Goal: Task Accomplishment & Management: Use online tool/utility

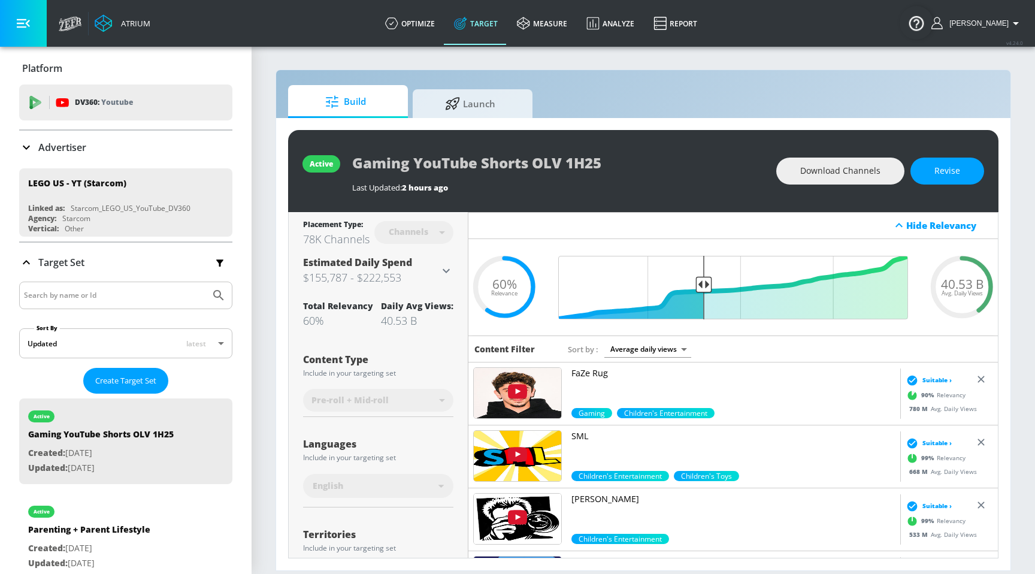
click at [51, 296] on input "Search by name or Id" at bounding box center [114, 295] width 181 height 16
type input "zefr"
click at [138, 168] on ul "LEGO US - YT (Starcom) Linked as: Starcom_LEGO_US_YouTube_DV360 Agency: Starcom…" at bounding box center [125, 202] width 213 height 78
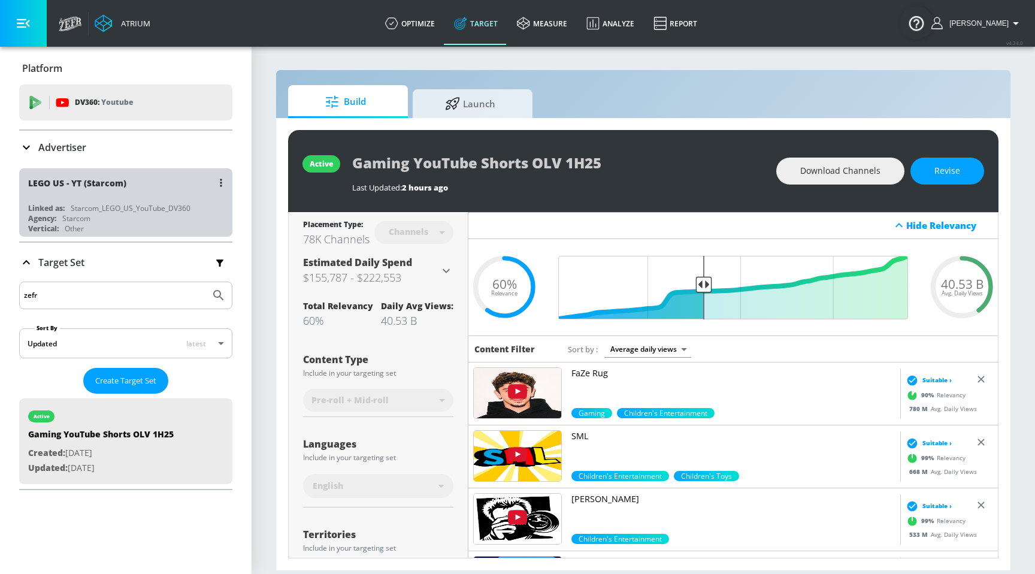
click at [145, 179] on div "LEGO US - YT (Starcom)" at bounding box center [128, 182] width 201 height 29
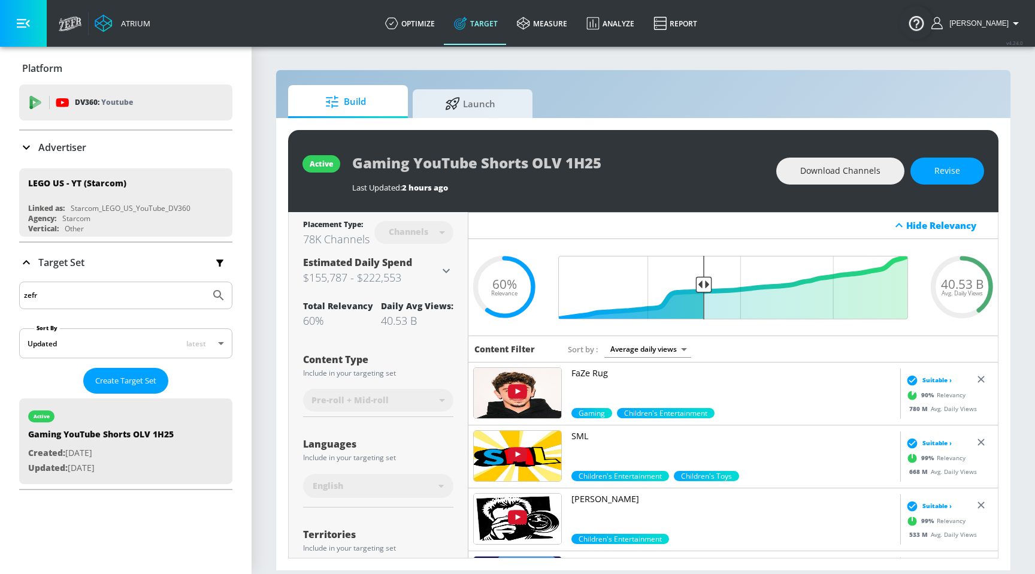
click at [177, 148] on div "Advertiser" at bounding box center [125, 147] width 213 height 14
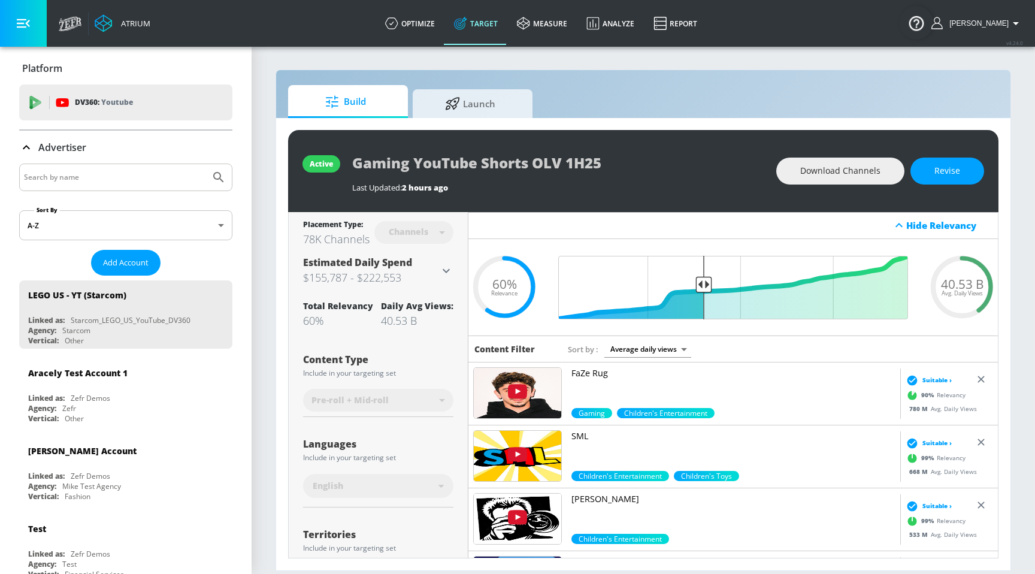
click at [156, 177] on input "Search by name" at bounding box center [114, 177] width 181 height 16
type input "zefr"
click at [213, 174] on icon "Submit Search" at bounding box center [218, 177] width 10 height 10
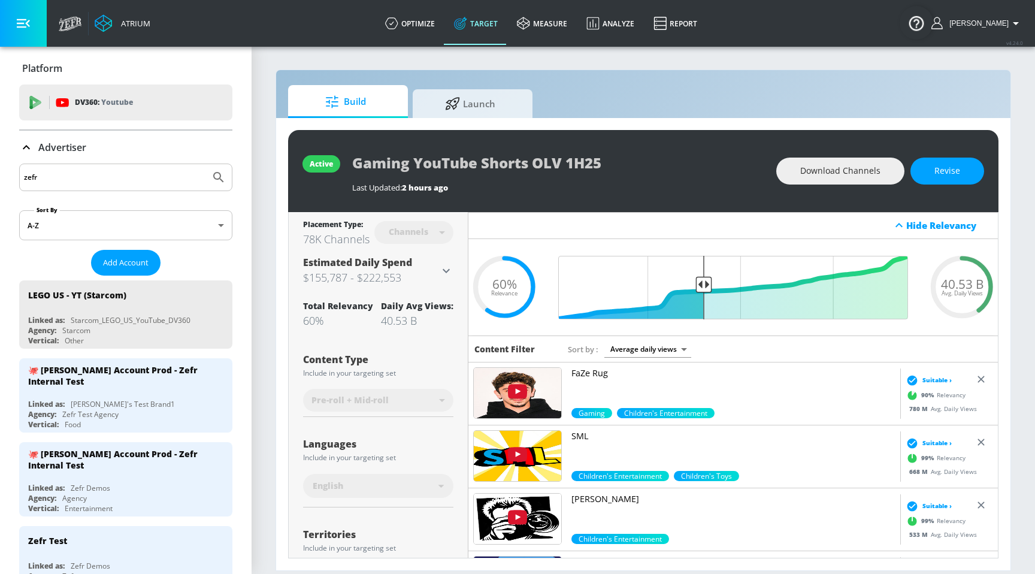
click at [129, 172] on input "zefr" at bounding box center [114, 177] width 181 height 16
click at [107, 182] on input "zefr" at bounding box center [114, 177] width 181 height 16
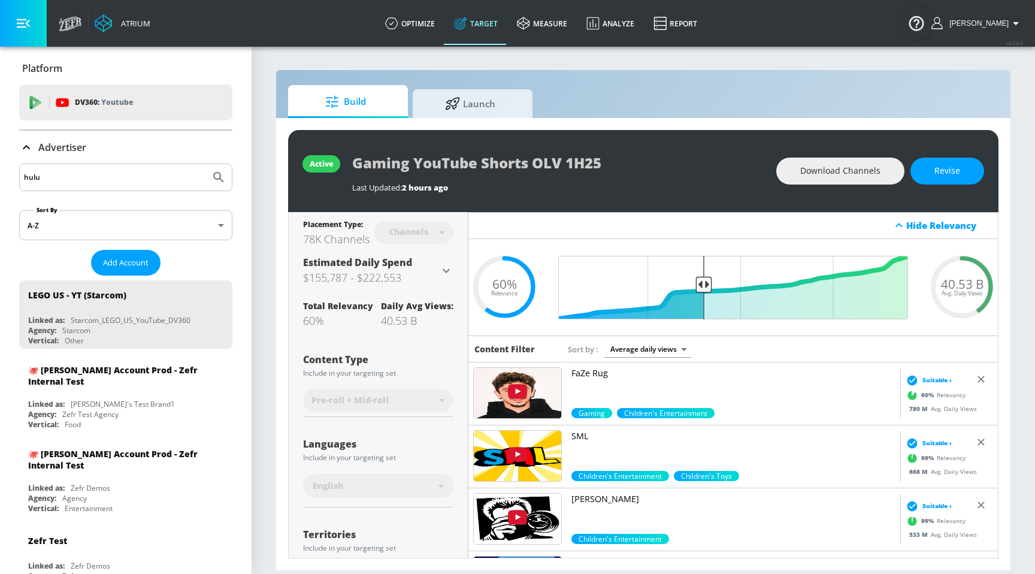
type input "hulu"
click at [205, 164] on button "Submit Search" at bounding box center [218, 177] width 26 height 26
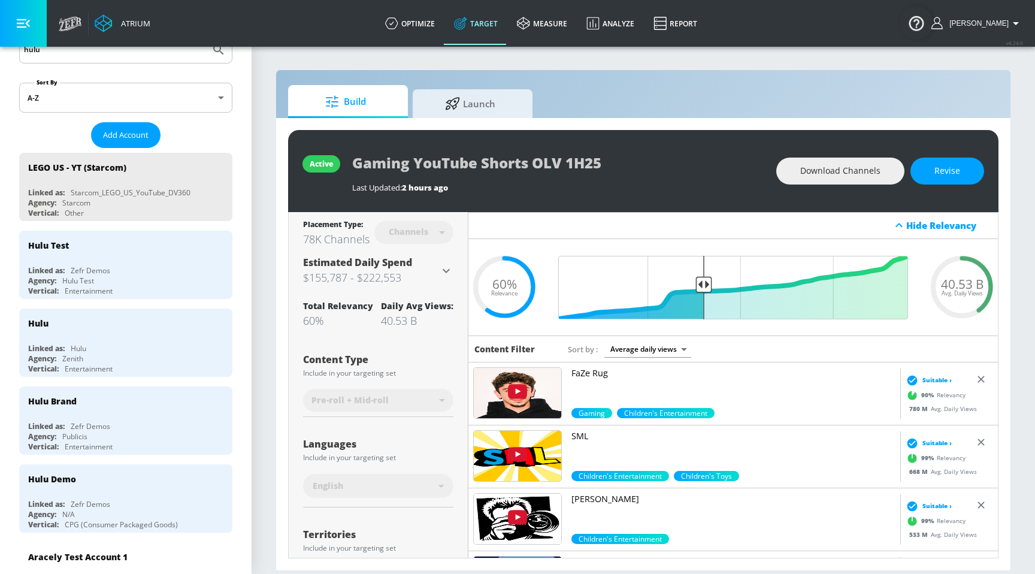
scroll to position [128, 0]
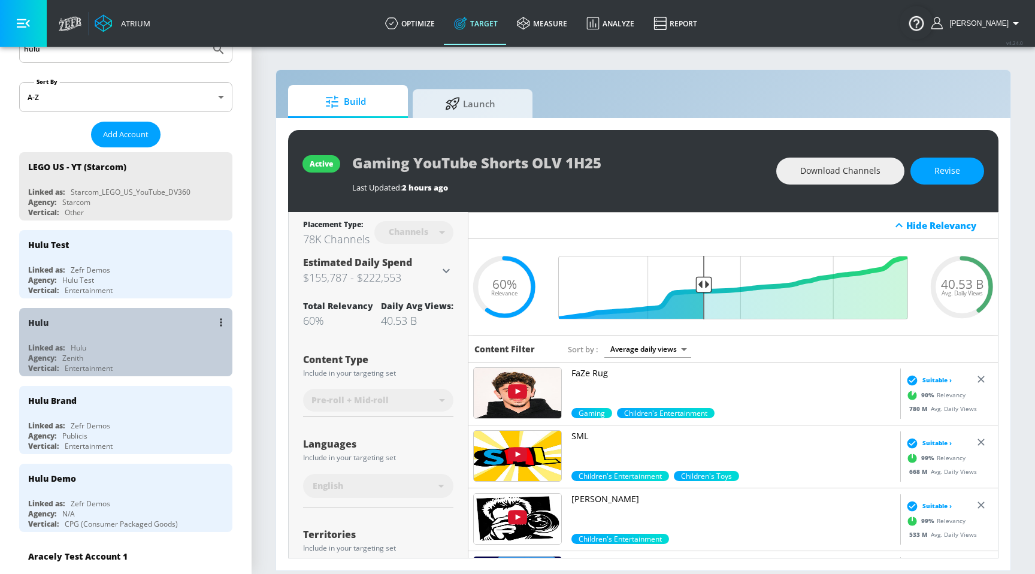
click at [123, 354] on div "Agency: Zenith" at bounding box center [128, 358] width 201 height 10
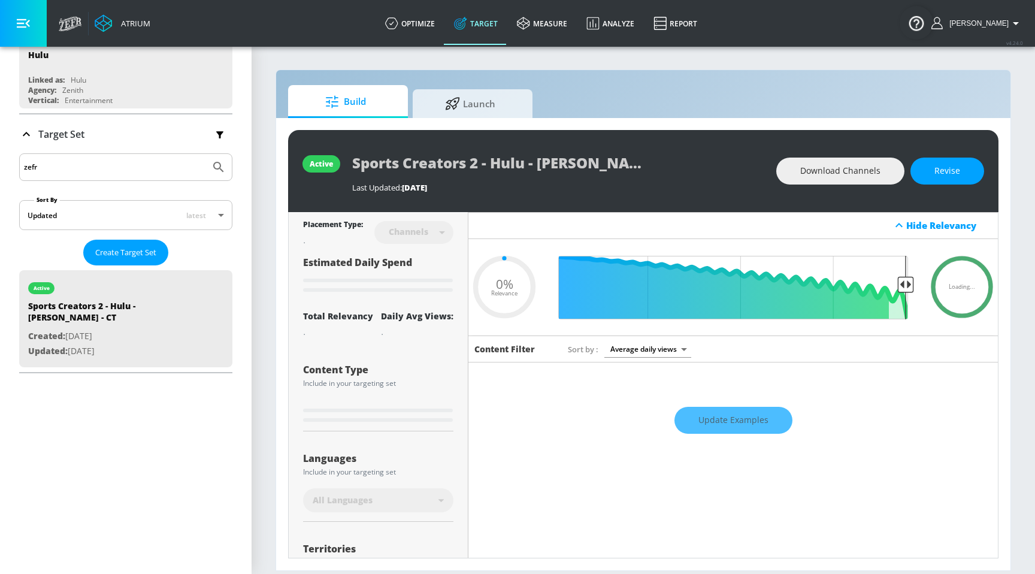
type input "0.63"
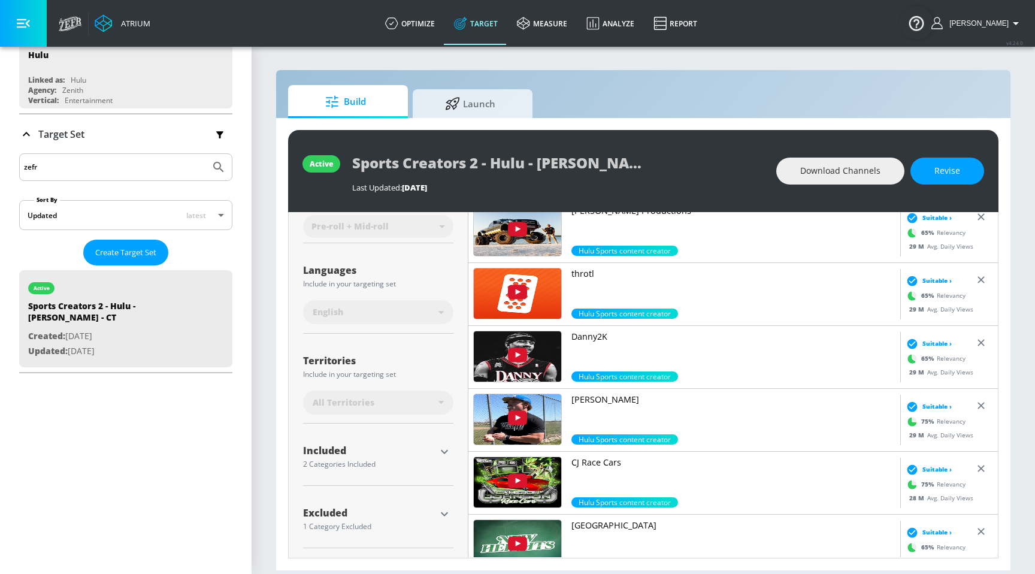
scroll to position [1437, 0]
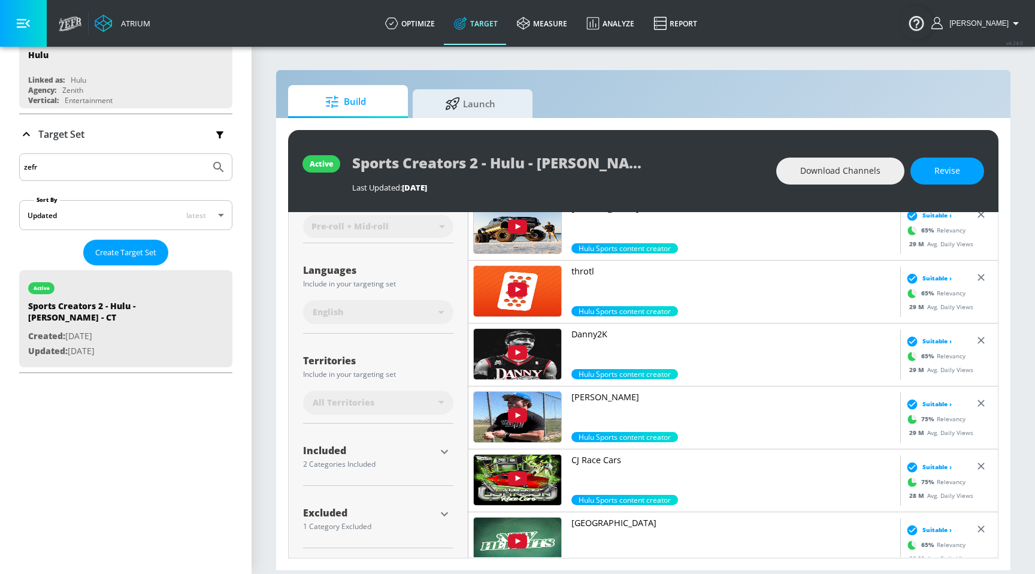
click at [187, 163] on input "zefr" at bounding box center [114, 167] width 181 height 16
type input "z"
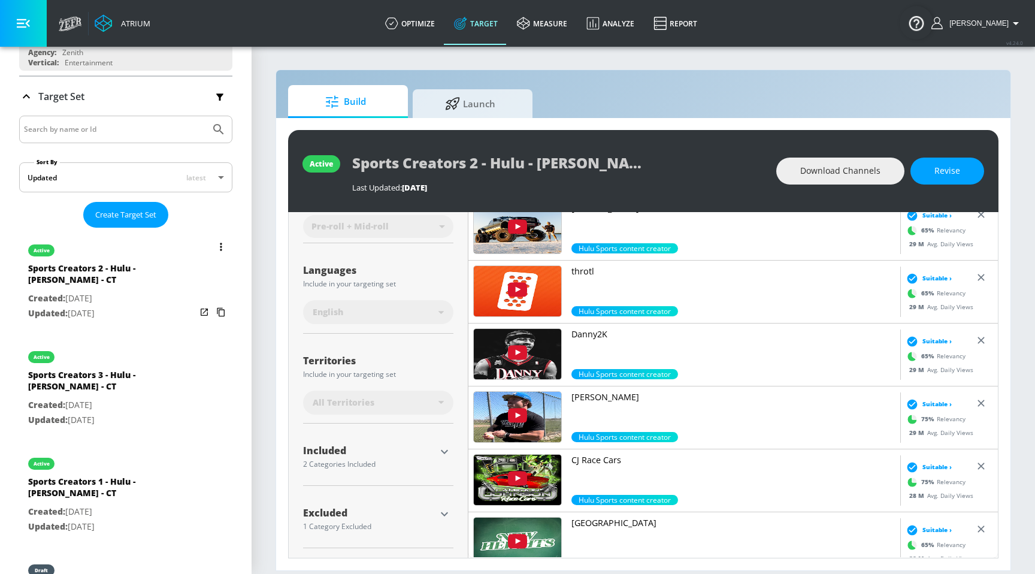
scroll to position [183, 0]
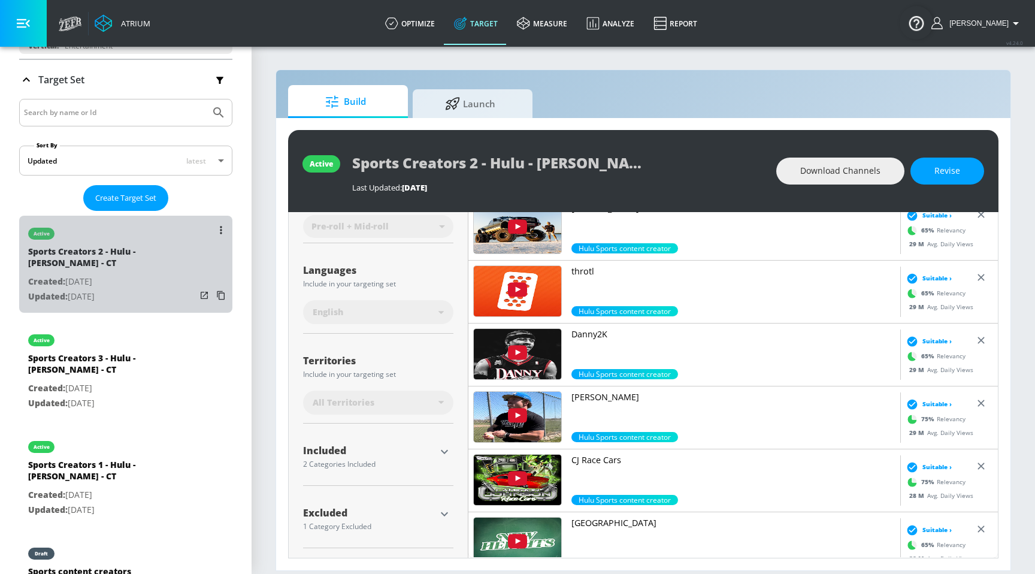
click at [171, 286] on p "Created: [DATE]" at bounding box center [112, 281] width 168 height 15
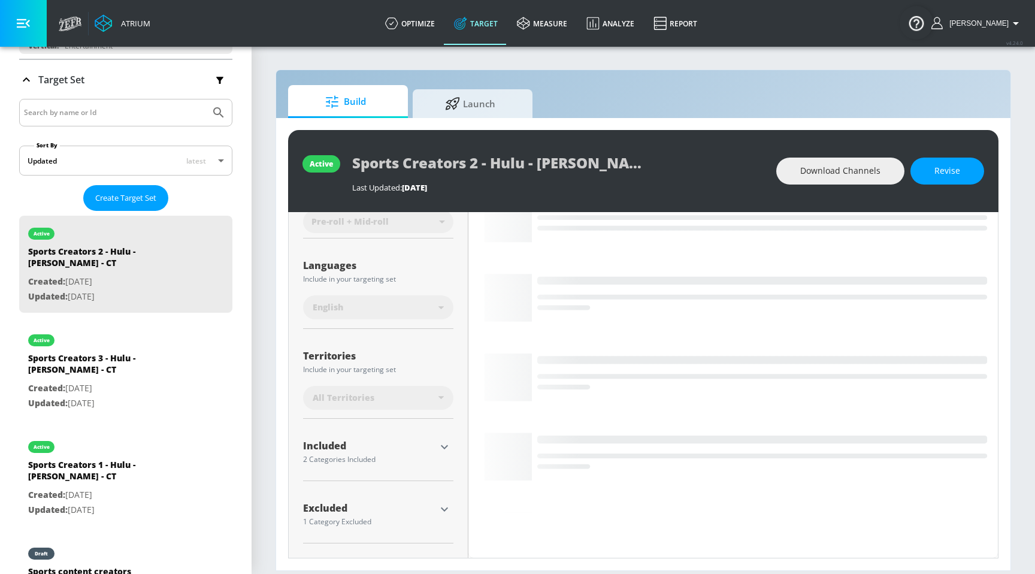
scroll to position [174, 0]
click at [443, 444] on icon "button" at bounding box center [444, 451] width 14 height 14
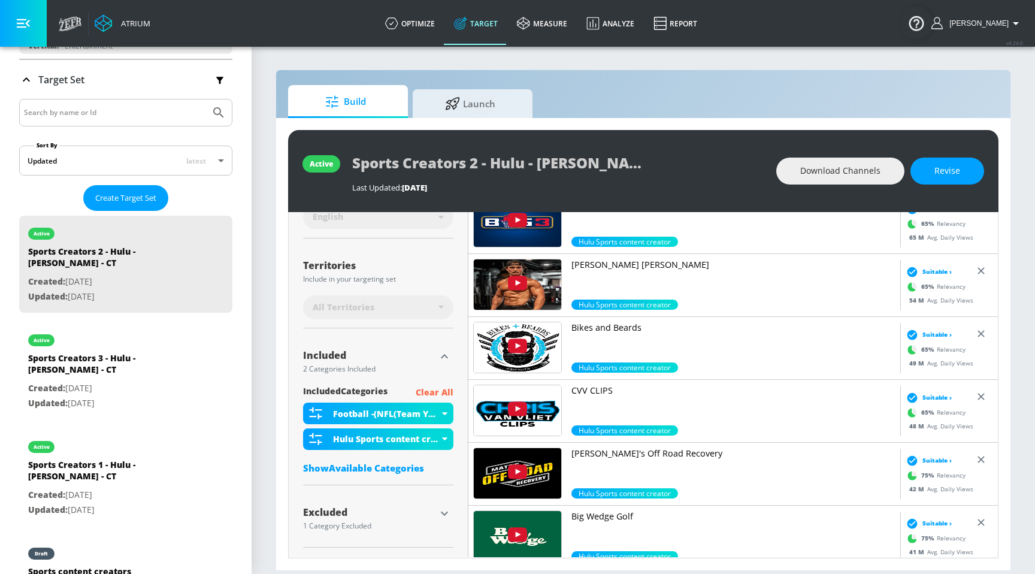
scroll to position [415, 0]
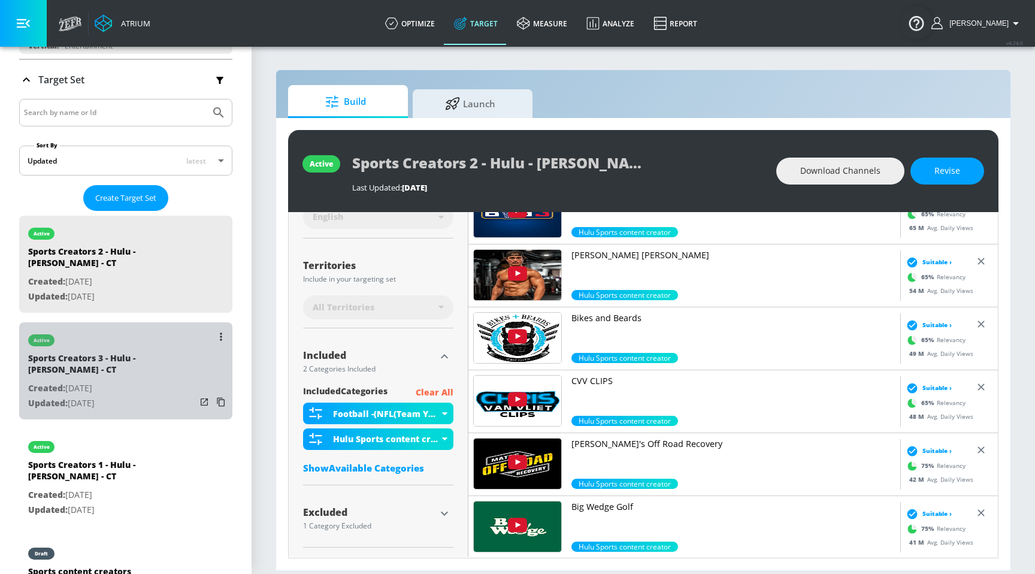
click at [149, 385] on p "Created: [DATE]" at bounding box center [112, 388] width 168 height 15
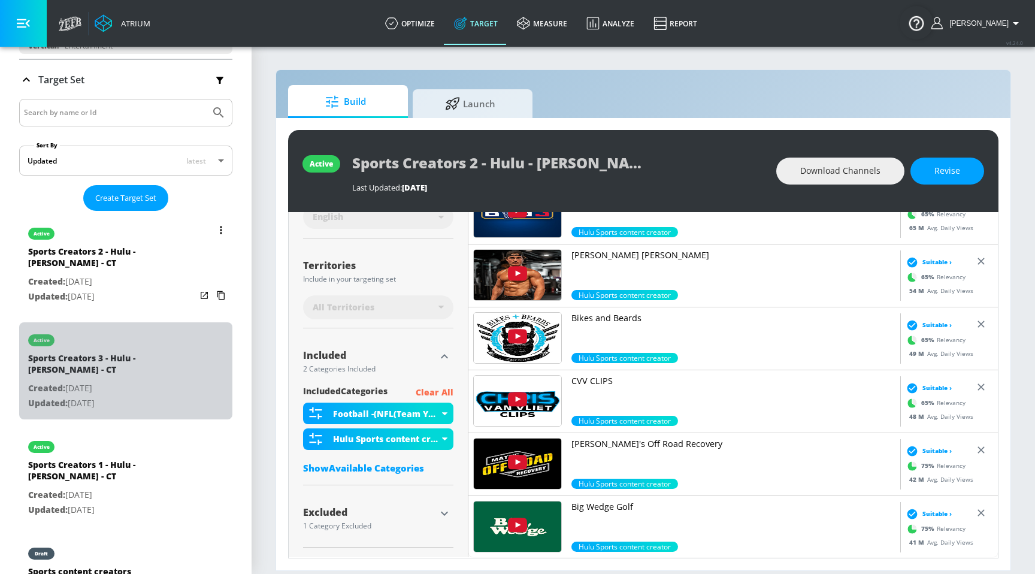
type input "Sports Creators 3 - Hulu - [PERSON_NAME] - CT"
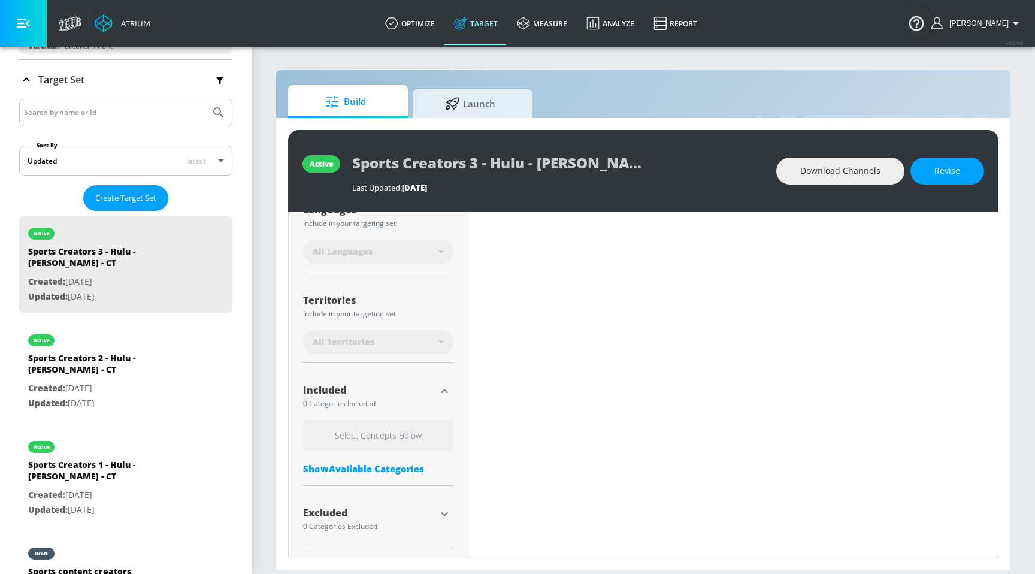
scroll to position [248, 0]
type input "0.63"
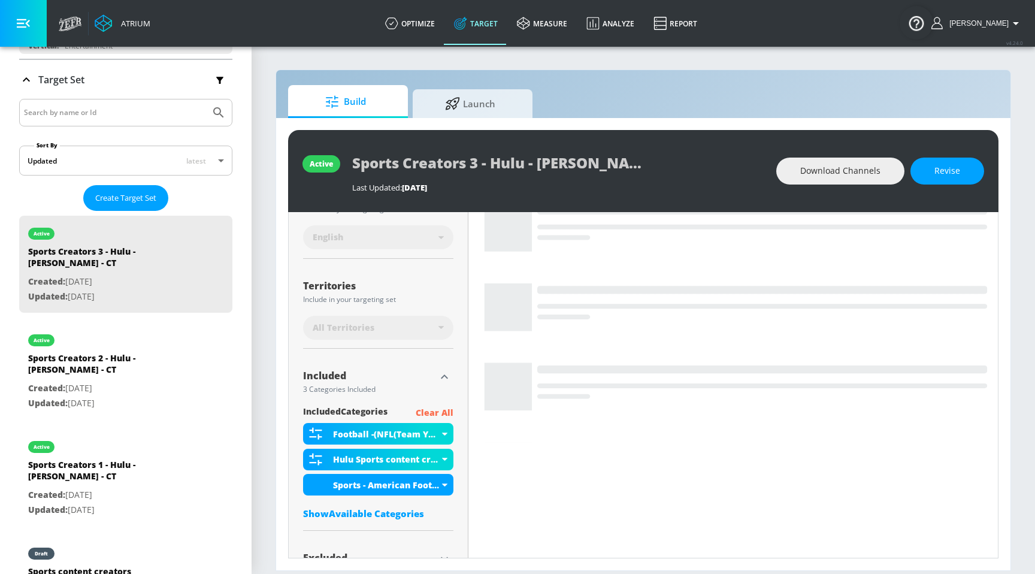
scroll to position [269, 0]
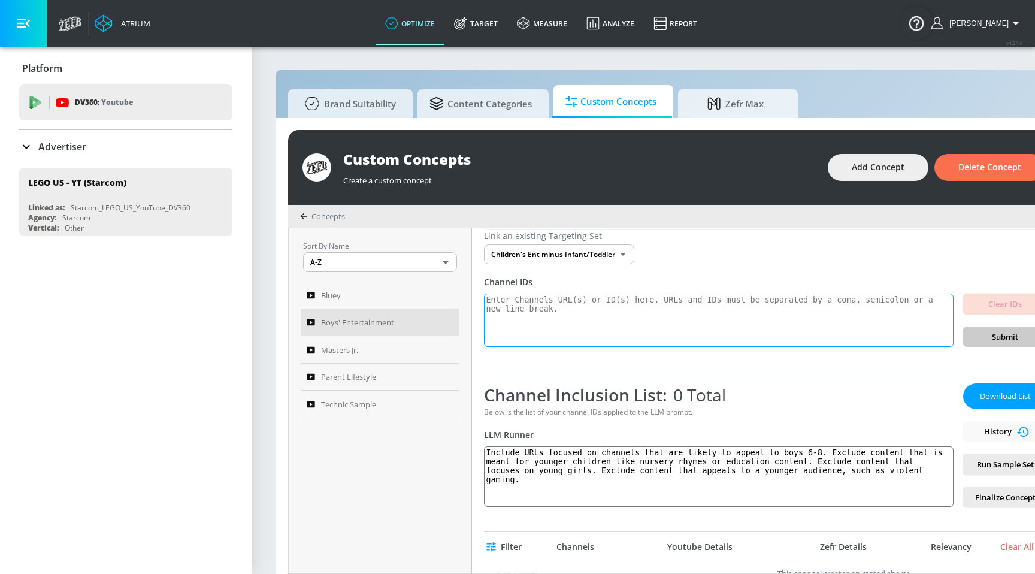
scroll to position [32, 0]
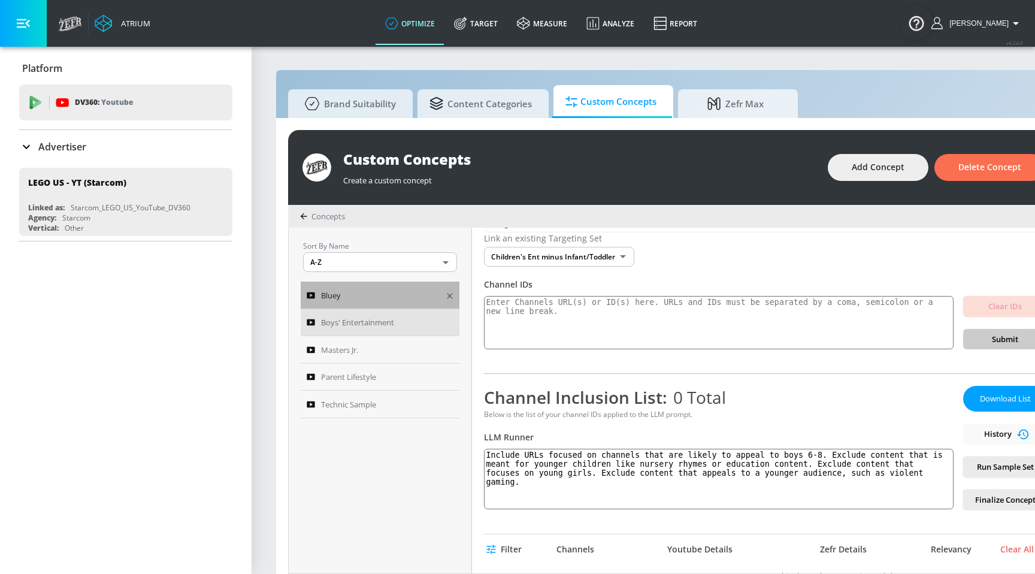
click at [377, 299] on div "Bluey" at bounding box center [372, 295] width 131 height 14
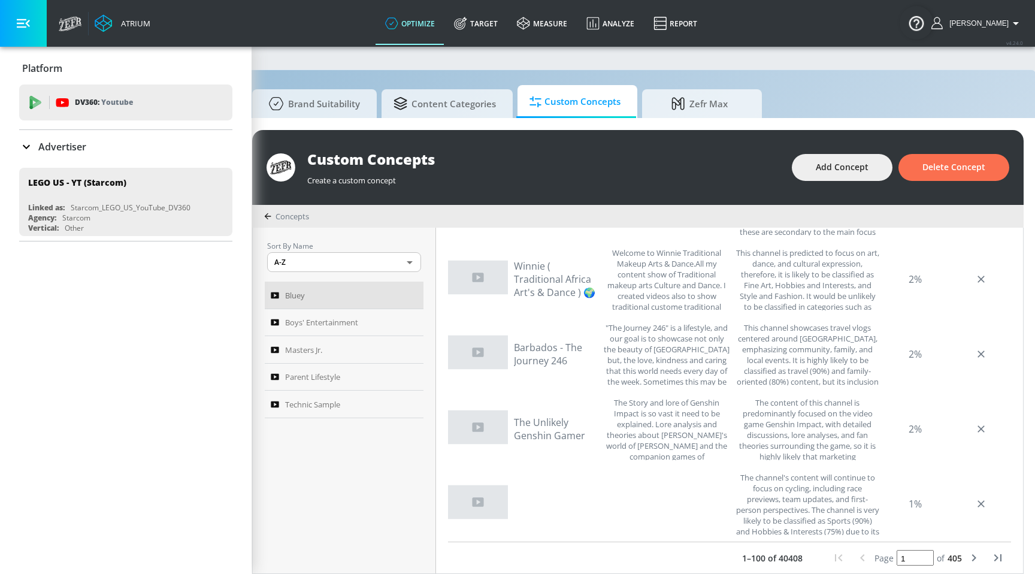
scroll to position [13, 36]
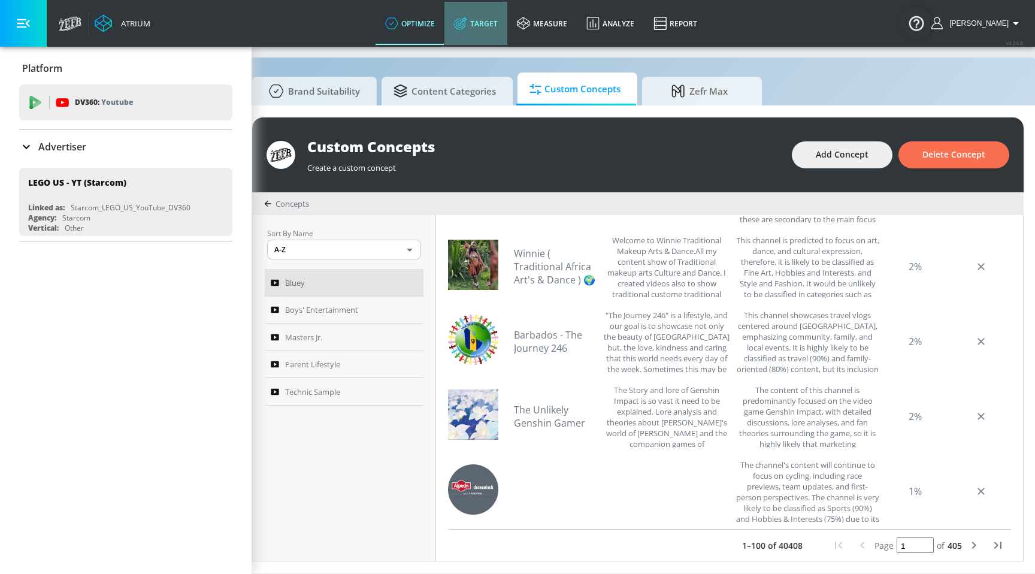
click at [507, 16] on link "Target" at bounding box center [475, 23] width 63 height 43
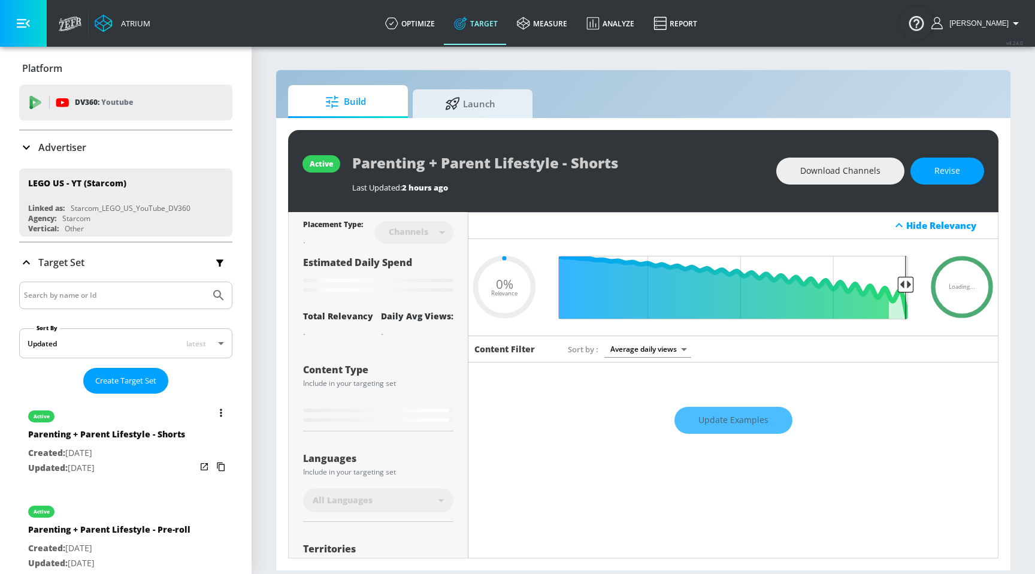
click at [114, 421] on div "active" at bounding box center [106, 413] width 157 height 30
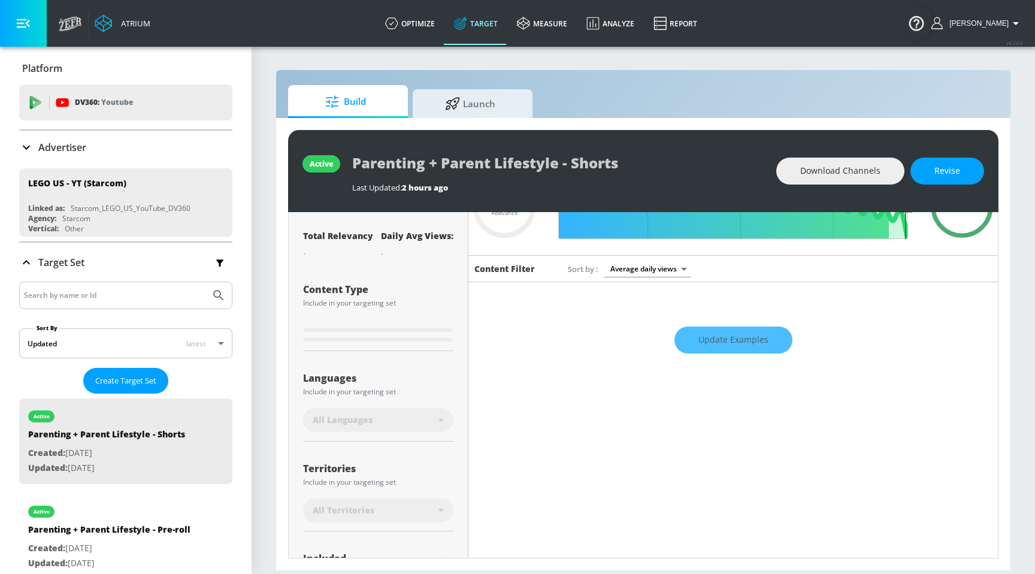
scroll to position [187, 0]
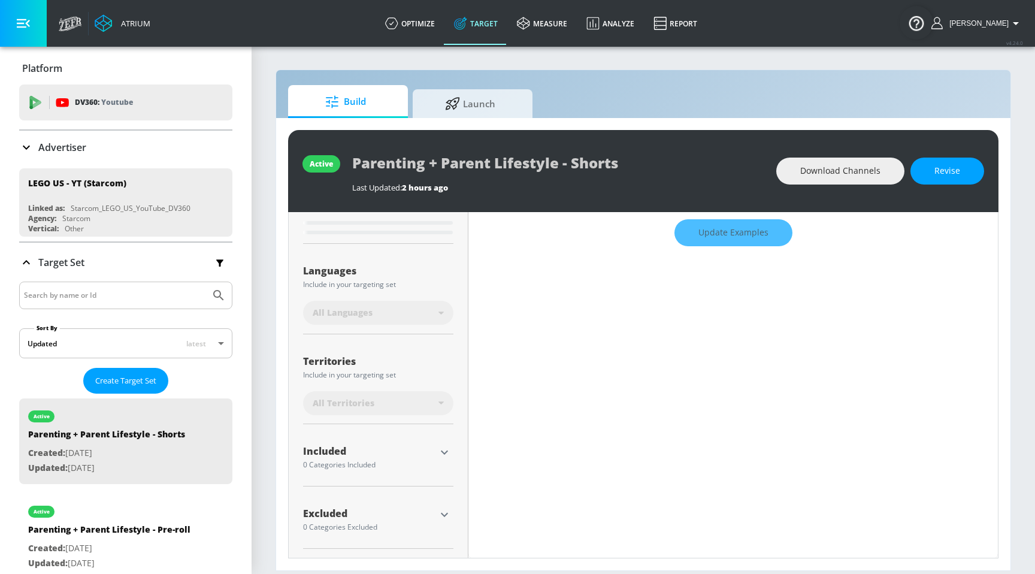
type input "0.75"
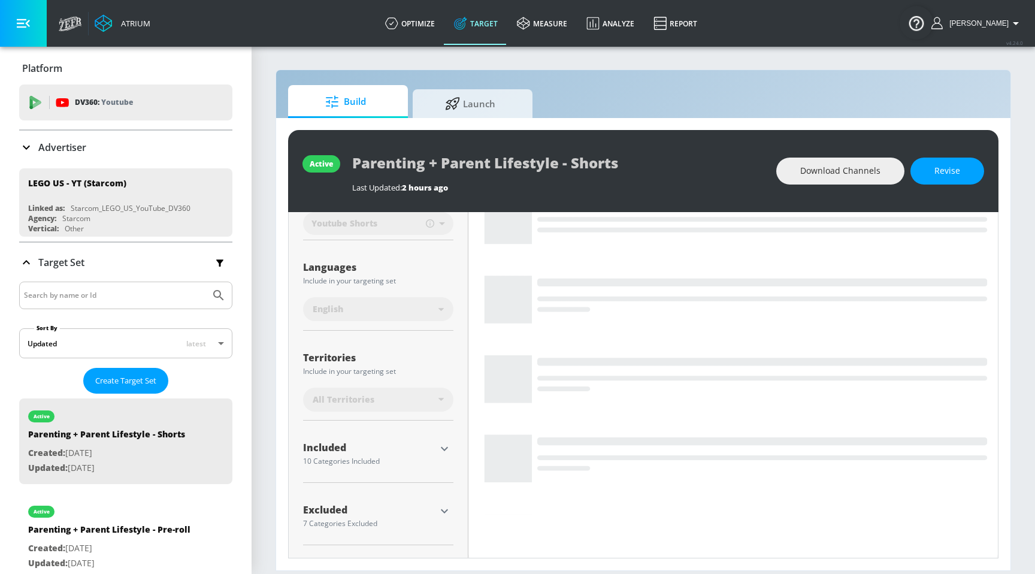
scroll to position [174, 0]
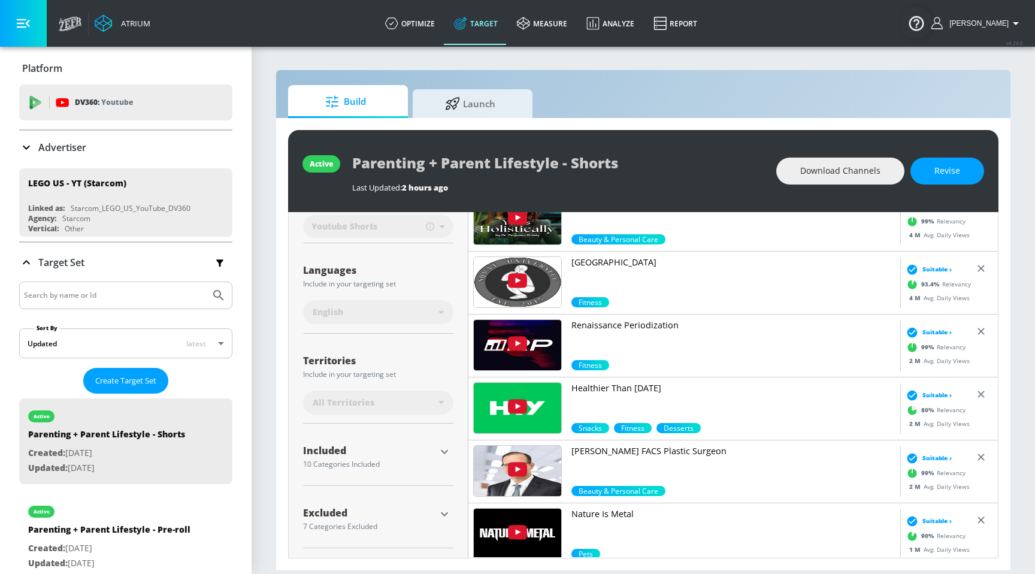
click at [445, 456] on icon "button" at bounding box center [444, 451] width 14 height 14
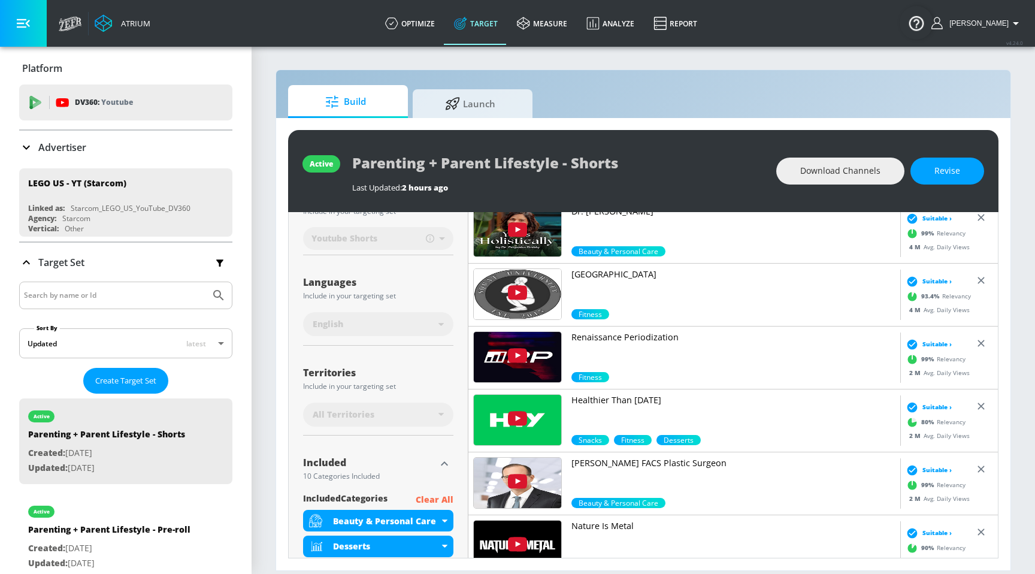
scroll to position [105, 0]
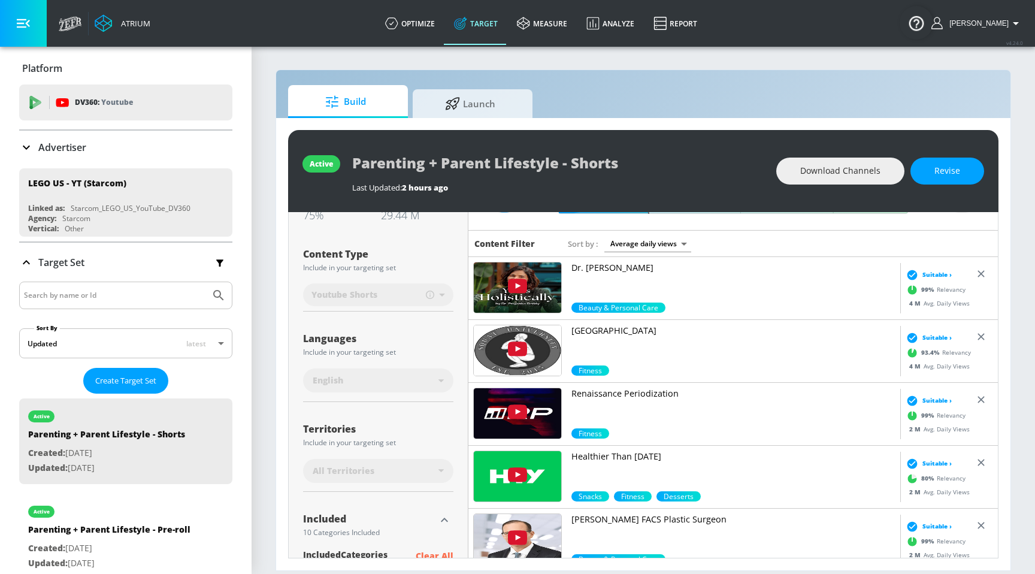
click at [443, 519] on icon "button" at bounding box center [444, 519] width 7 height 4
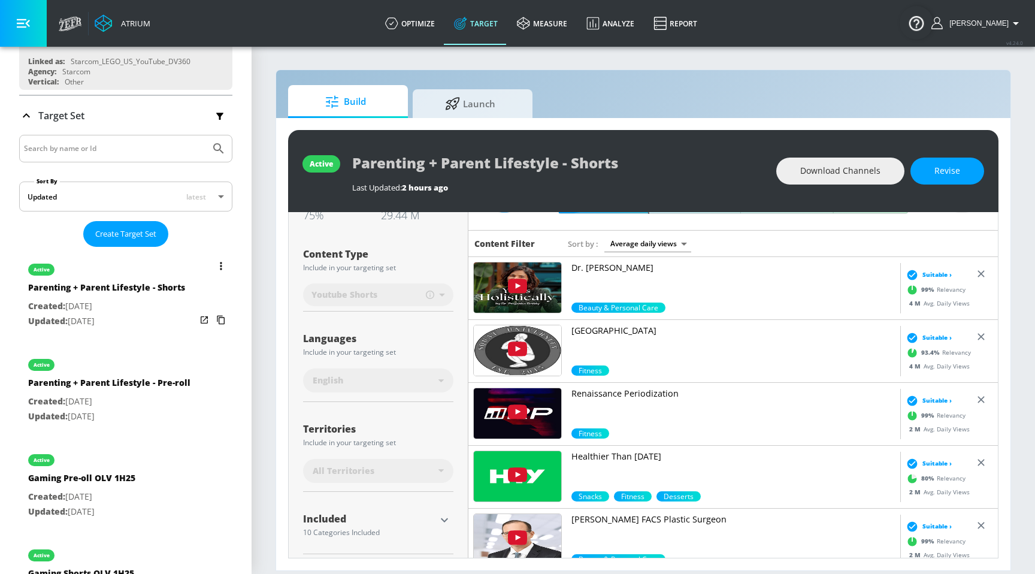
scroll to position [0, 0]
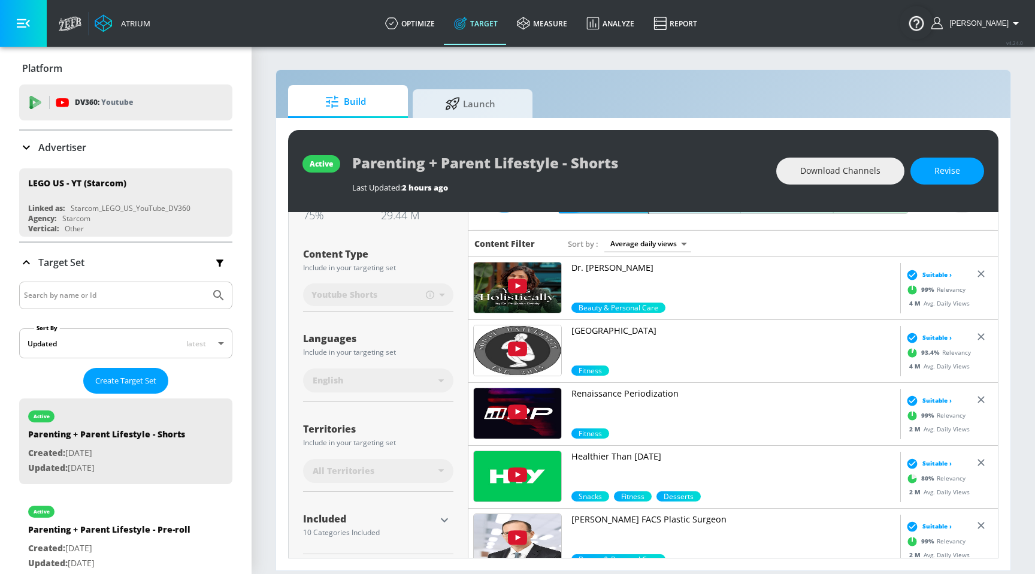
click at [492, 20] on link "Target" at bounding box center [475, 23] width 63 height 43
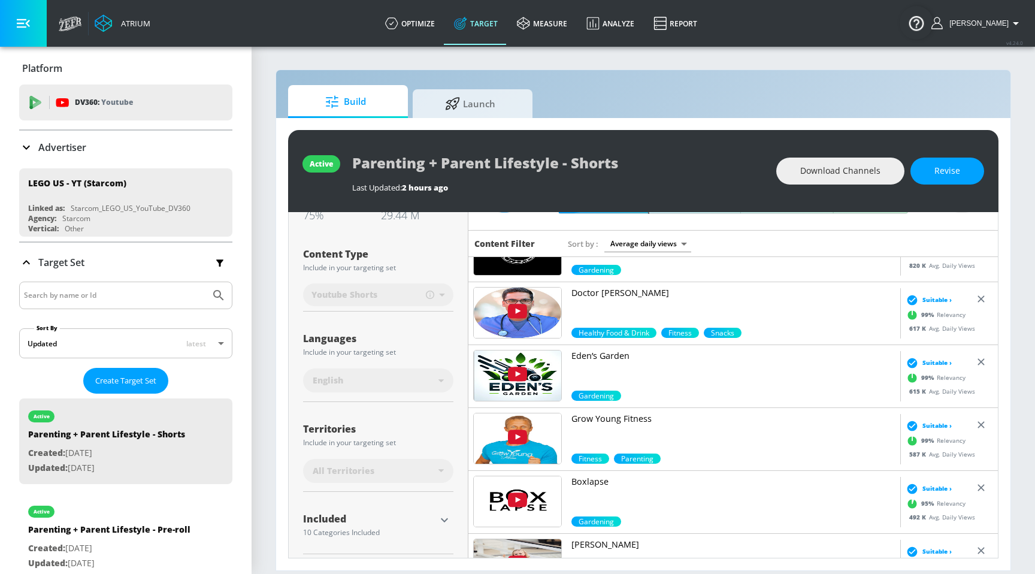
scroll to position [598, 0]
